Goal: Navigation & Orientation: Find specific page/section

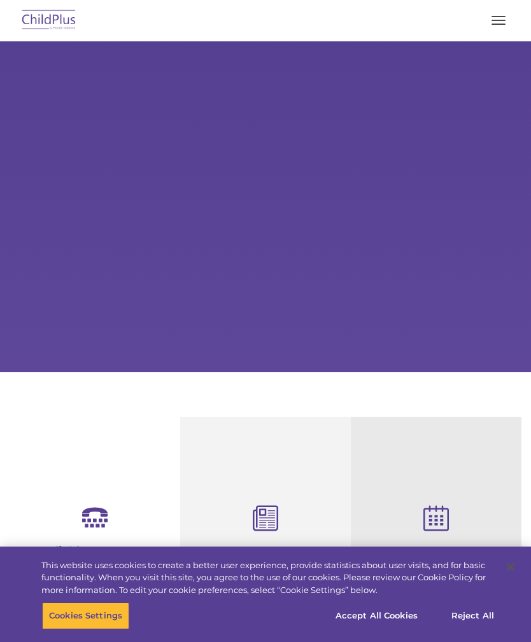
select select "MEDIUM"
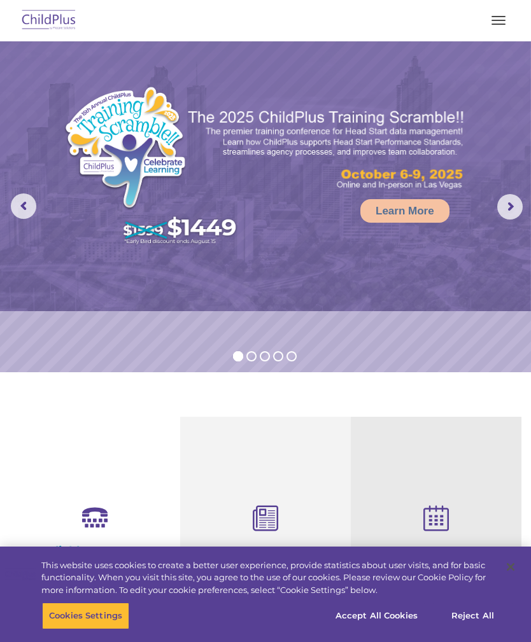
click at [498, 15] on button "button" at bounding box center [498, 20] width 27 height 20
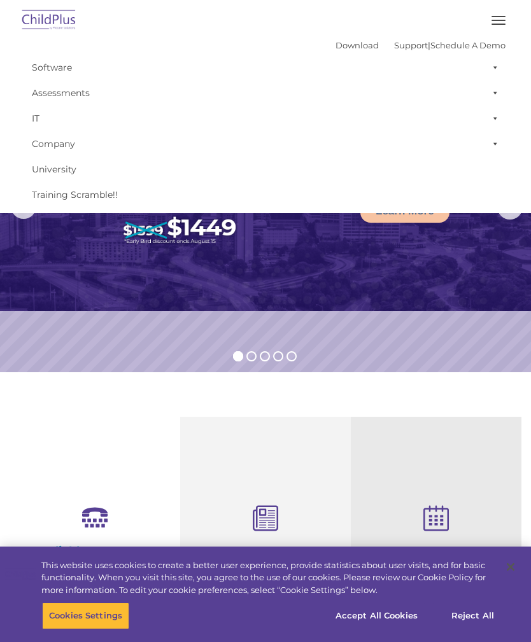
click at [270, 266] on img at bounding box center [265, 176] width 531 height 270
click at [50, 13] on img at bounding box center [49, 21] width 60 height 30
click at [503, 13] on button "button" at bounding box center [498, 20] width 27 height 20
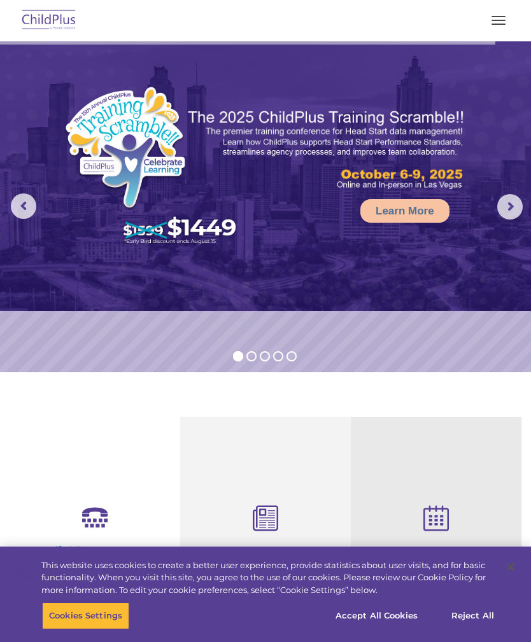
click at [498, 13] on button "button" at bounding box center [498, 20] width 27 height 20
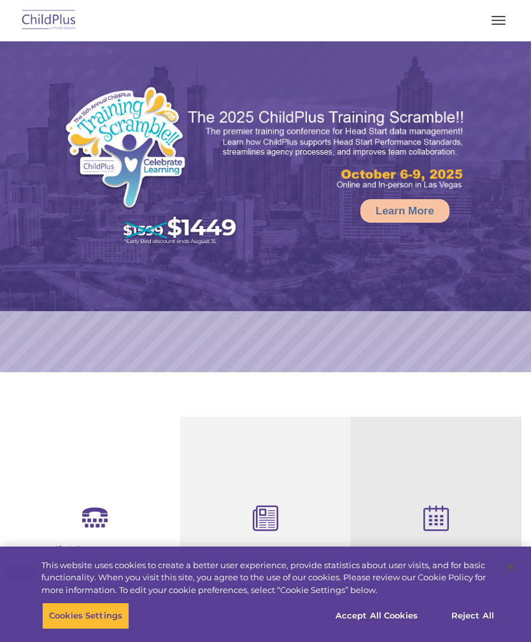
select select "MEDIUM"
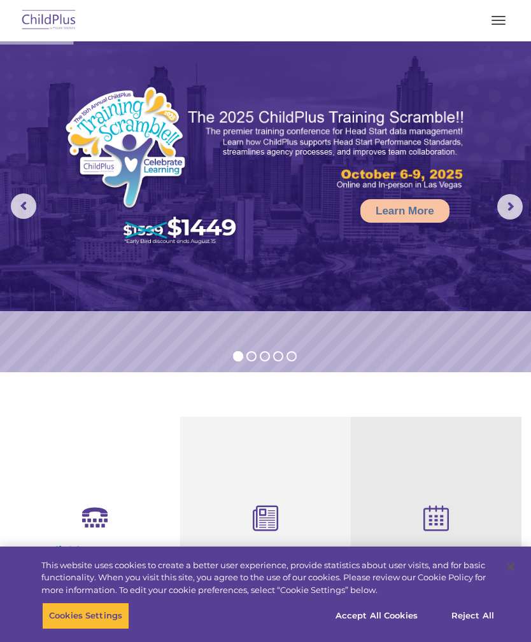
click at [506, 15] on button "button" at bounding box center [498, 20] width 27 height 20
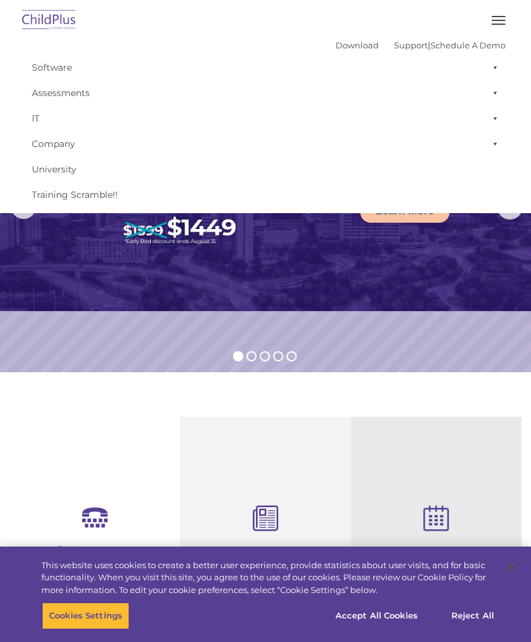
click at [499, 8] on div at bounding box center [265, 20] width 480 height 31
